Goal: Task Accomplishment & Management: Manage account settings

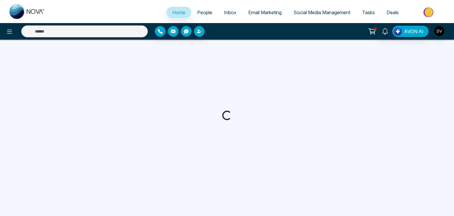
select select "*"
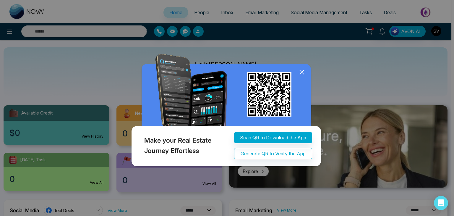
click at [304, 70] on icon at bounding box center [302, 72] width 9 height 9
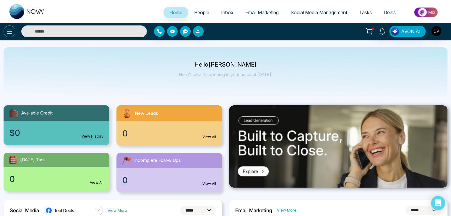
click at [12, 32] on icon at bounding box center [9, 31] width 7 height 7
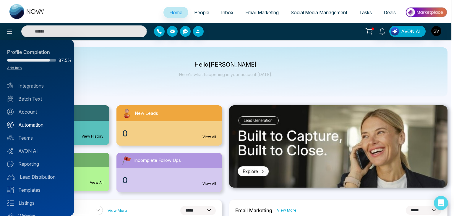
click at [41, 122] on link "Automation" at bounding box center [37, 124] width 60 height 7
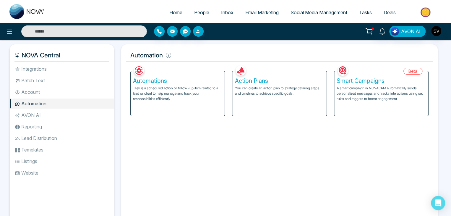
click at [50, 94] on li "Account" at bounding box center [62, 92] width 104 height 10
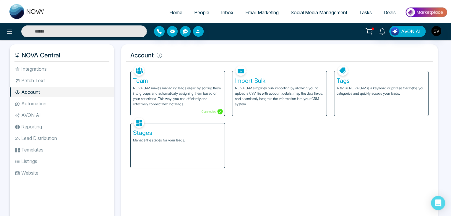
click at [56, 81] on li "Batch Text" at bounding box center [62, 80] width 104 height 10
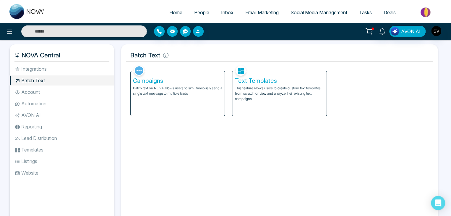
click at [62, 71] on li "Integrations" at bounding box center [62, 69] width 104 height 10
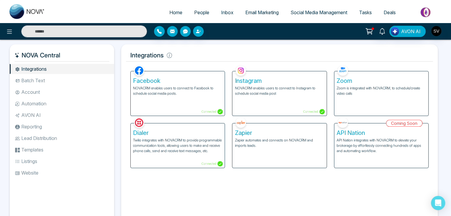
click at [61, 87] on li "Account" at bounding box center [62, 92] width 104 height 10
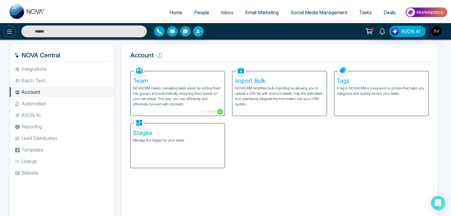
click at [11, 34] on icon at bounding box center [9, 31] width 7 height 7
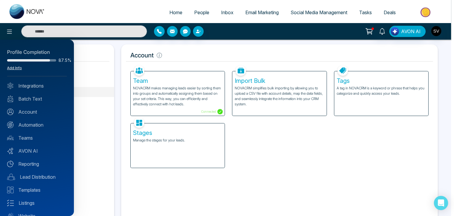
click at [12, 69] on link "Add Info" at bounding box center [14, 68] width 15 height 4
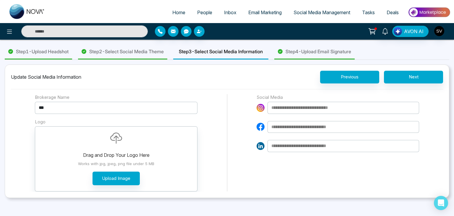
click at [316, 49] on span "Step 4 - Upload Email Signature" at bounding box center [319, 51] width 66 height 7
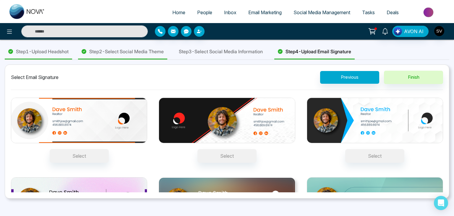
click at [172, 12] on span "Home" at bounding box center [178, 12] width 13 height 6
select select "*"
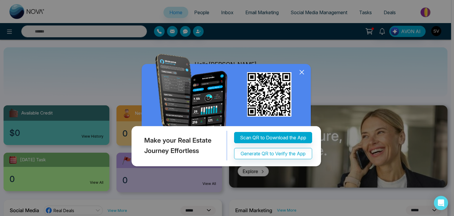
click at [304, 70] on icon at bounding box center [302, 72] width 9 height 9
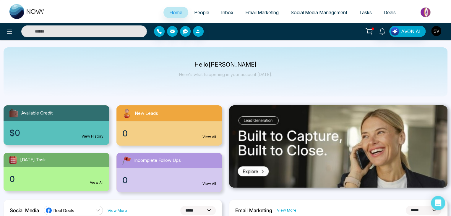
click at [435, 32] on img "button" at bounding box center [437, 31] width 10 height 10
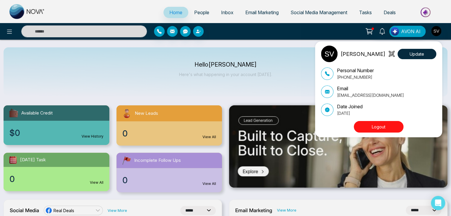
click at [390, 119] on div "Sindhu Vasthare Update Personal Number +919620926535 Email sindhu@mmnovatech.co…" at bounding box center [380, 90] width 118 height 88
click at [390, 123] on button "Logout" at bounding box center [379, 127] width 50 height 12
